Goal: Find specific page/section: Find specific page/section

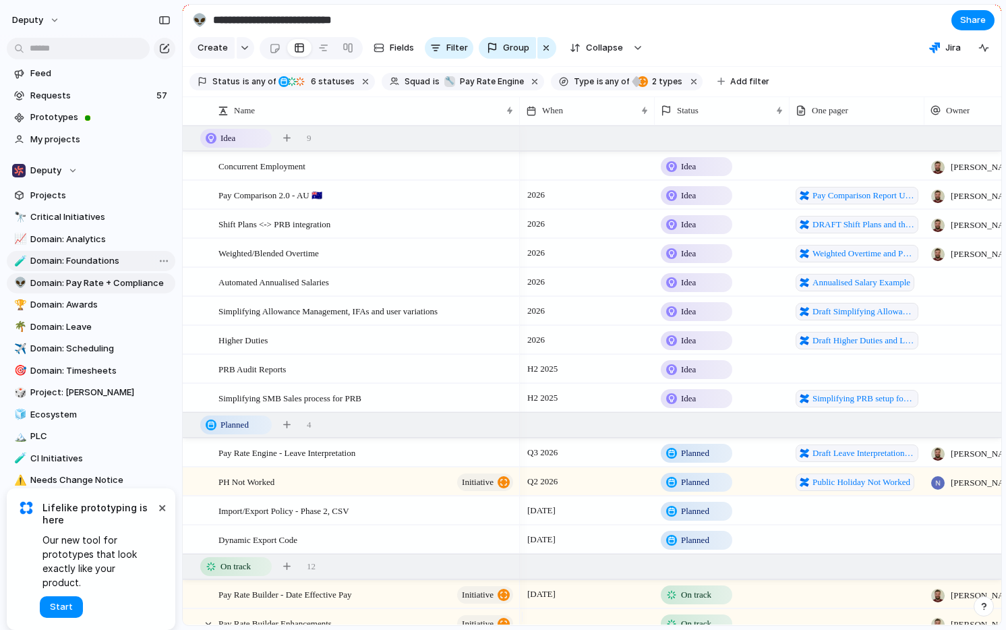
click at [82, 257] on span "Domain: Foundations" at bounding box center [100, 260] width 140 height 13
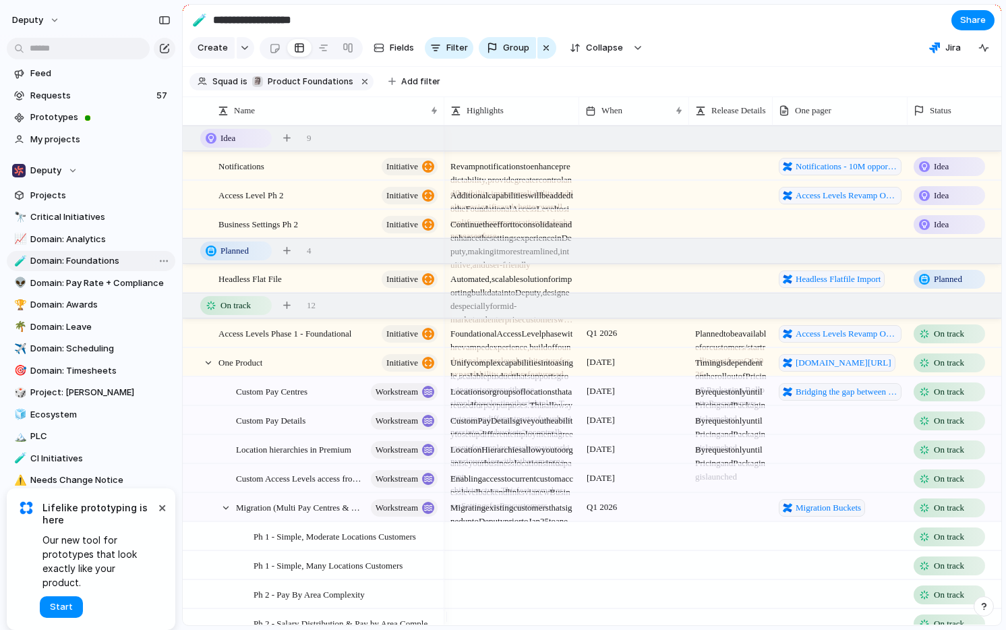
type input "**********"
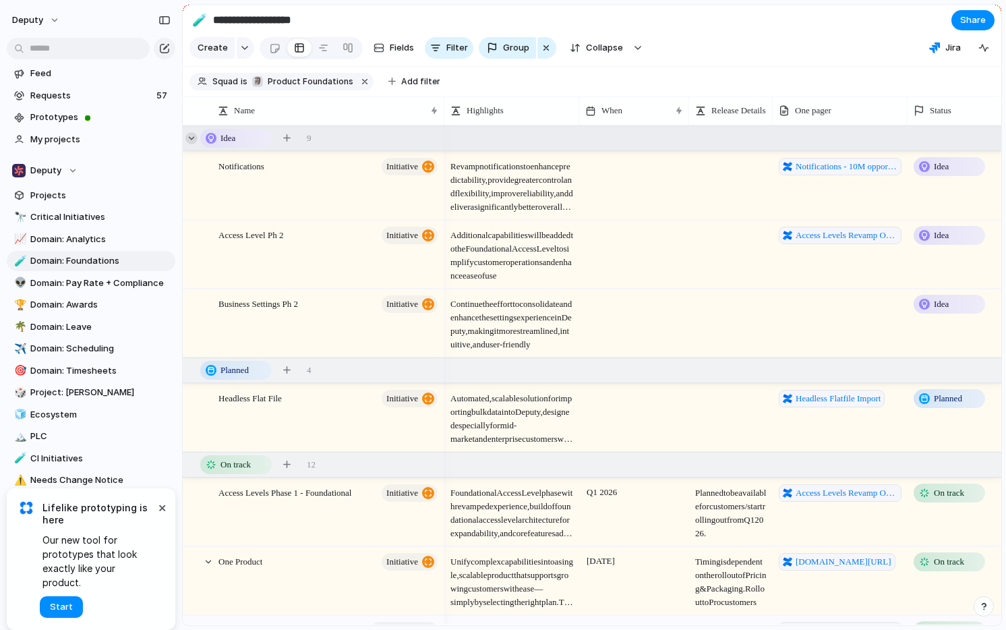
click at [192, 144] on div at bounding box center [191, 138] width 12 height 12
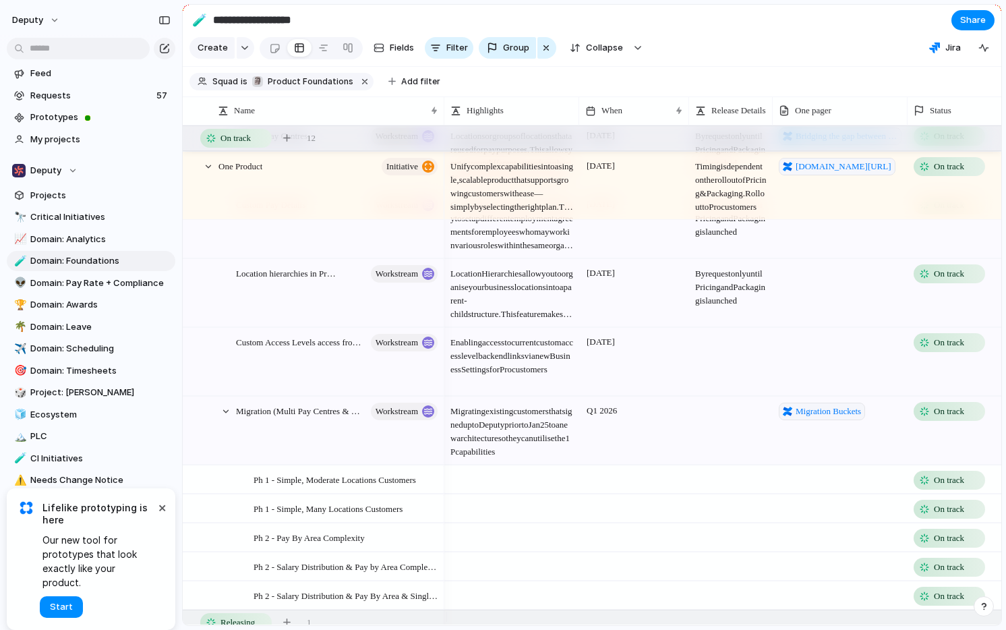
scroll to position [279, 0]
